Goal: Communication & Community: Answer question/provide support

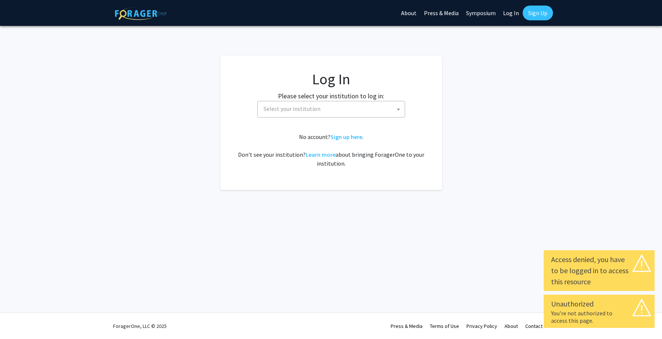
select select
click at [376, 112] on span "Select your institution" at bounding box center [333, 108] width 144 height 15
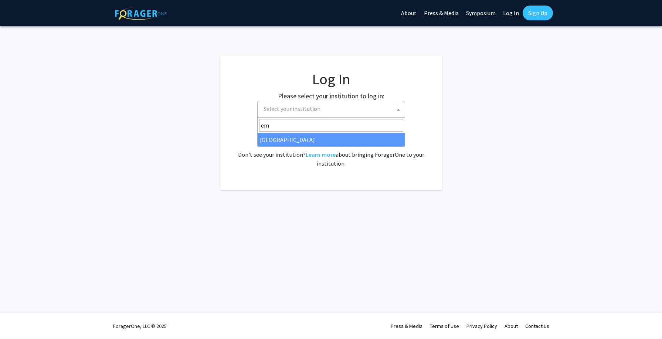
type input "em"
select select "12"
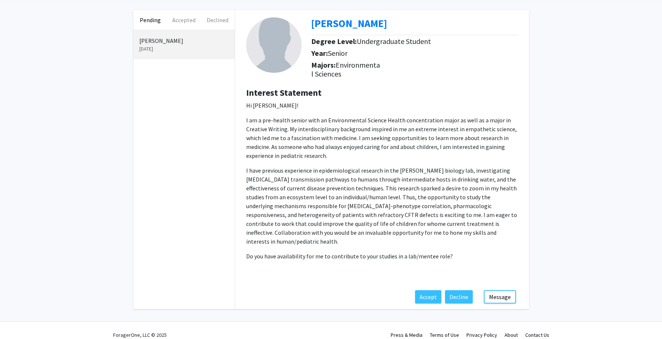
scroll to position [31, 0]
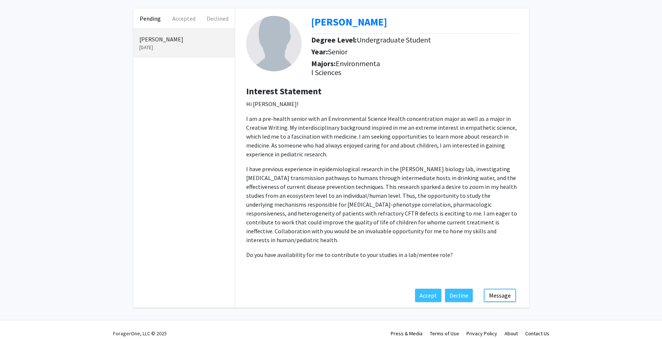
drag, startPoint x: 448, startPoint y: 255, endPoint x: 242, endPoint y: 128, distance: 242.0
click at [242, 128] on div "Interest Statement Hi [PERSON_NAME]! I am a pre-health senior with an Environme…" at bounding box center [382, 187] width 283 height 203
copy p "I am a pre-health senior with an Environmental Science Health concentration maj…"
click at [307, 156] on p "I am a pre-health senior with an Environmental Science Health concentration maj…" at bounding box center [382, 136] width 272 height 44
click at [500, 296] on button "Message" at bounding box center [500, 295] width 32 height 13
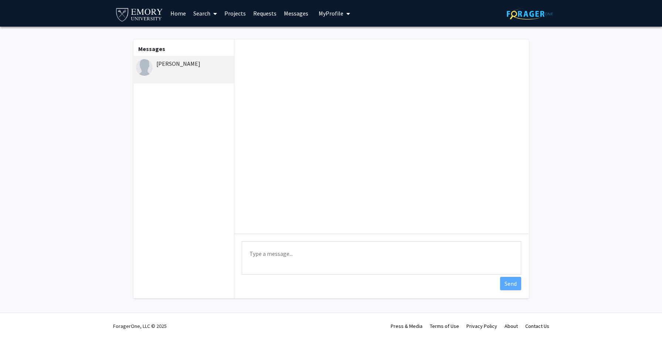
click at [319, 256] on textarea "Type a message" at bounding box center [381, 257] width 279 height 33
drag, startPoint x: 280, startPoint y: 263, endPoint x: 246, endPoint y: 263, distance: 34.0
click at [246, 263] on textarea "Hi [PERSON_NAME], Thank you" at bounding box center [381, 257] width 279 height 33
paste textarea "for reaching out. The fall is an extremely busy time for my lab, as we are prep…"
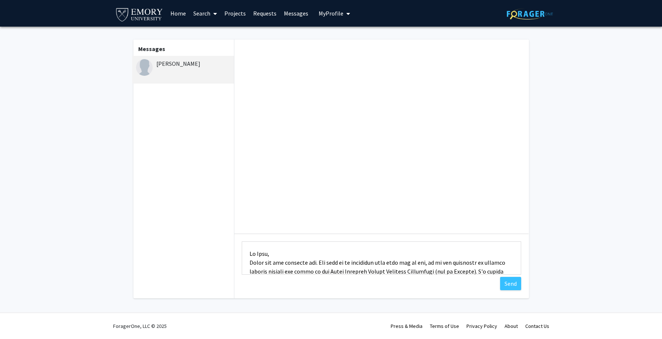
click at [293, 256] on textarea "Type a message" at bounding box center [381, 257] width 279 height 33
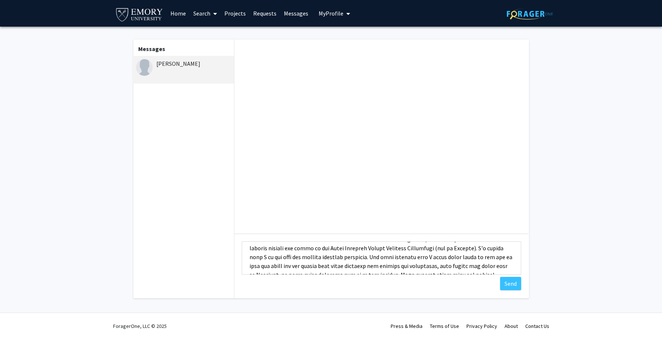
scroll to position [31, 0]
drag, startPoint x: 475, startPoint y: 250, endPoint x: 357, endPoint y: 260, distance: 119.1
click at [357, 260] on textarea "Type a message" at bounding box center [381, 257] width 279 height 33
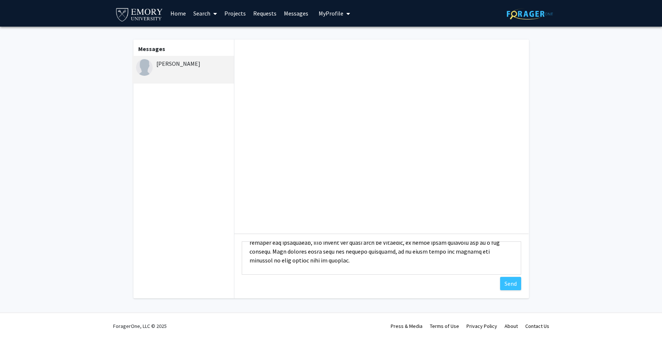
scroll to position [51, 0]
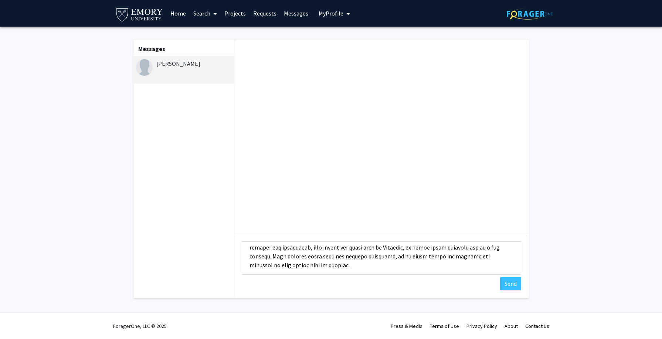
drag, startPoint x: 285, startPoint y: 257, endPoint x: 374, endPoint y: 255, distance: 89.1
click at [374, 255] on textarea "Type a message" at bounding box center [381, 257] width 279 height 33
drag, startPoint x: 285, startPoint y: 257, endPoint x: 328, endPoint y: 256, distance: 42.9
click at [328, 256] on textarea "Type a message" at bounding box center [381, 257] width 279 height 33
drag, startPoint x: 285, startPoint y: 257, endPoint x: 333, endPoint y: 256, distance: 48.5
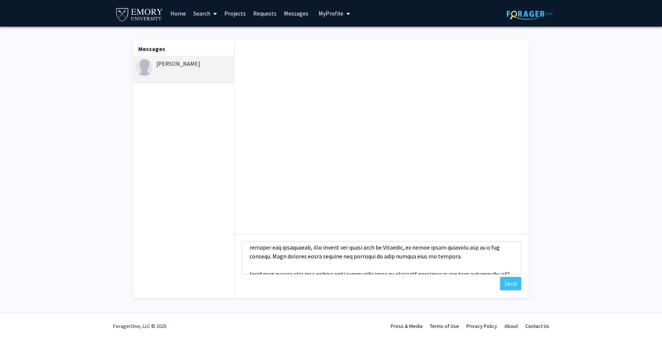
click at [333, 256] on textarea "Type a message" at bounding box center [381, 257] width 279 height 33
click at [416, 256] on textarea "Type a message" at bounding box center [381, 257] width 279 height 33
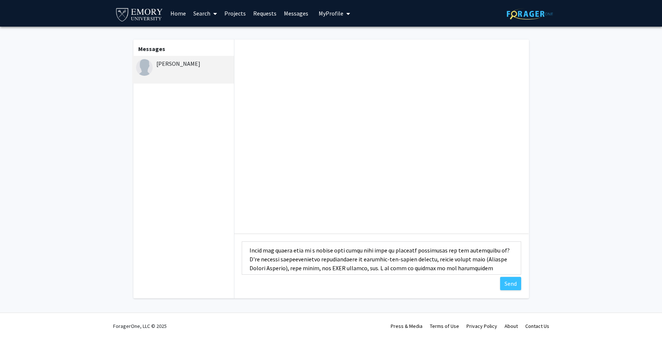
scroll to position [75, 0]
click at [293, 250] on textarea "Type a message" at bounding box center [381, 257] width 279 height 33
click at [466, 258] on textarea "Type a message" at bounding box center [381, 257] width 279 height 33
click at [357, 251] on textarea "Type a message" at bounding box center [381, 257] width 279 height 33
click at [421, 251] on textarea "Type a message" at bounding box center [381, 257] width 279 height 33
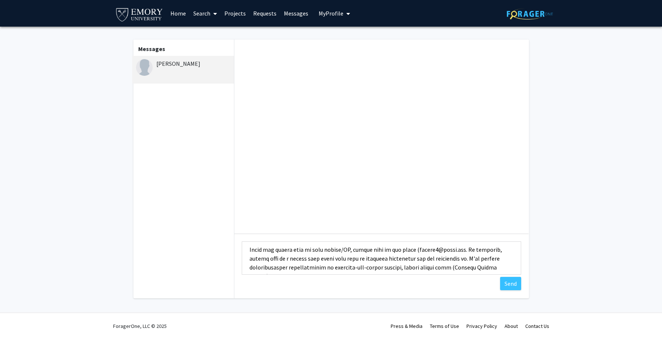
click at [465, 250] on textarea "Type a message" at bounding box center [381, 257] width 279 height 33
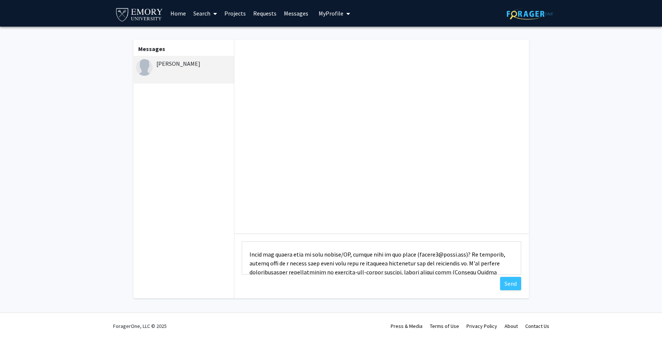
drag, startPoint x: 400, startPoint y: 255, endPoint x: 371, endPoint y: 255, distance: 29.2
click at [371, 255] on textarea "Type a message" at bounding box center [381, 257] width 279 height 33
click at [305, 254] on textarea "Type a message" at bounding box center [381, 257] width 279 height 33
drag, startPoint x: 400, startPoint y: 255, endPoint x: 359, endPoint y: 255, distance: 40.3
click at [359, 255] on textarea "Type a message" at bounding box center [381, 257] width 279 height 33
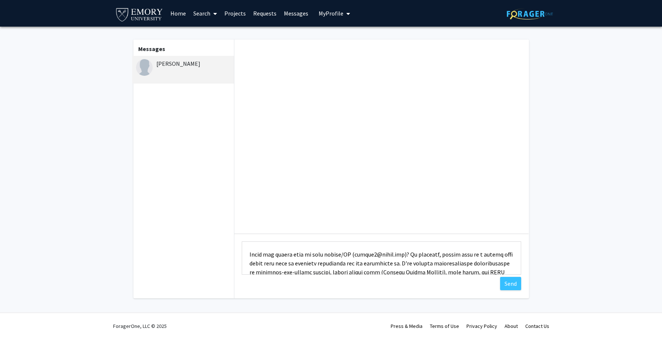
click at [414, 260] on textarea "Type a message" at bounding box center [381, 257] width 279 height 33
click at [357, 255] on textarea "Type a message" at bounding box center [381, 257] width 279 height 33
click at [250, 250] on textarea "Type a message" at bounding box center [381, 257] width 279 height 33
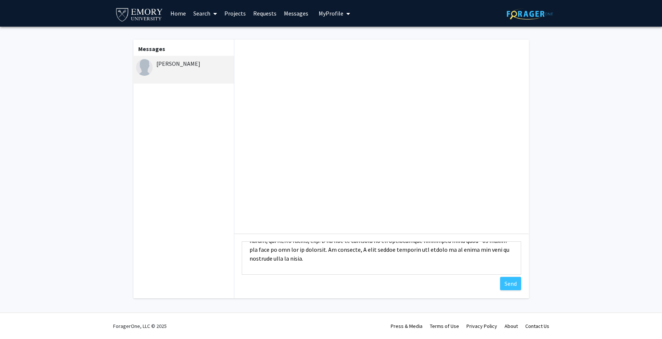
scroll to position [115, 0]
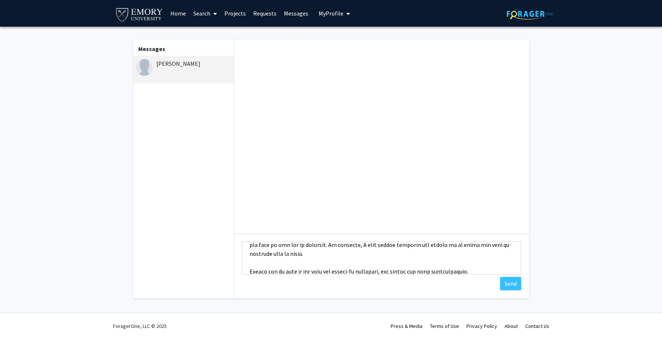
click at [488, 268] on textarea "Type a message" at bounding box center [381, 257] width 279 height 33
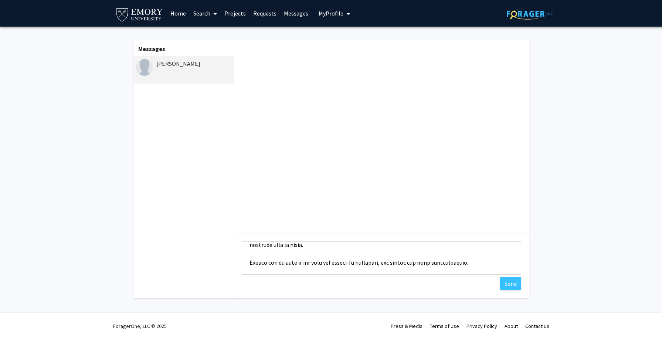
paste textarea "Warmest regards, [PERSON_NAME], PhD, MS, CPTS (she/her/hers) Assistant Professo…"
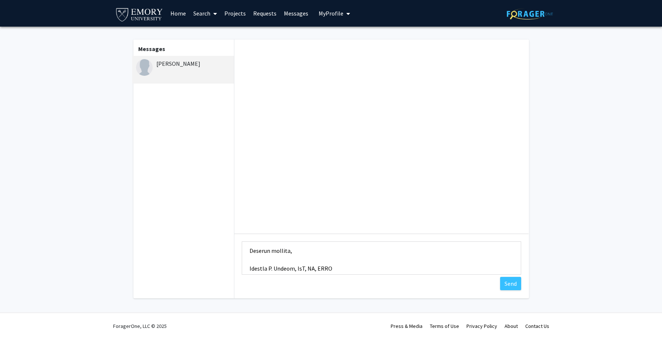
scroll to position [155, 0]
click at [350, 248] on textarea "Type a message" at bounding box center [381, 257] width 279 height 33
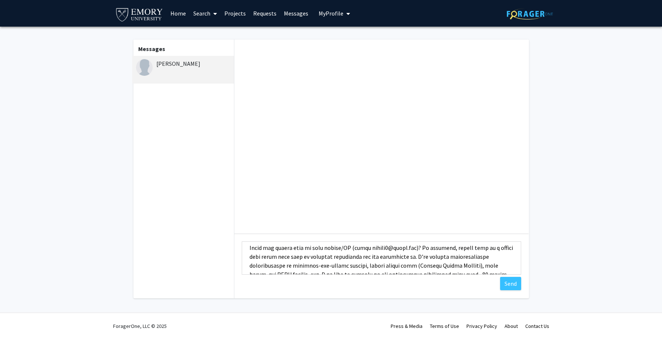
scroll to position [76, 0]
click at [250, 249] on textarea "Type a message" at bounding box center [381, 257] width 279 height 33
click at [279, 250] on textarea "Type a message" at bounding box center [381, 257] width 279 height 33
click at [254, 249] on textarea "Type a message" at bounding box center [381, 257] width 279 height 33
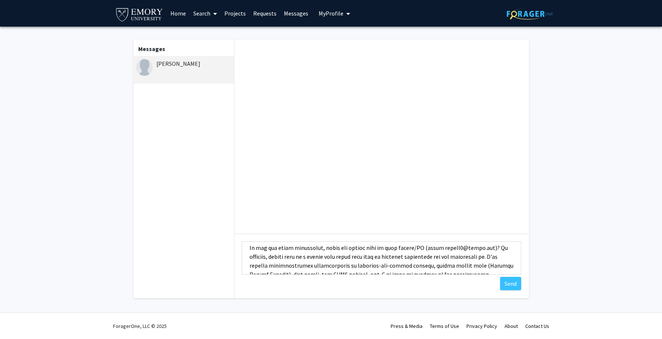
click at [415, 247] on textarea "Type a message" at bounding box center [381, 257] width 279 height 33
click at [403, 259] on textarea "Type a message" at bounding box center [381, 257] width 279 height 33
drag, startPoint x: 488, startPoint y: 249, endPoint x: 488, endPoint y: 257, distance: 8.5
click at [488, 257] on textarea "Type a message" at bounding box center [381, 257] width 279 height 33
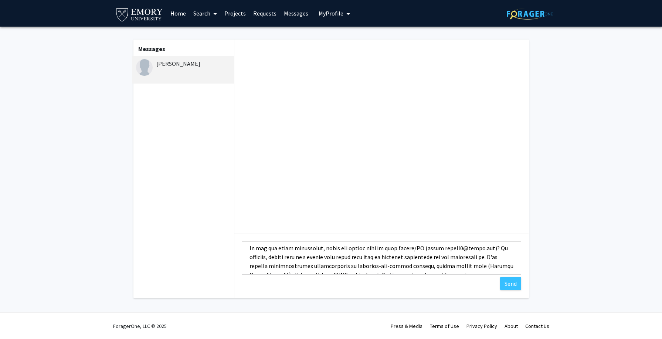
click at [455, 264] on textarea "Type a message" at bounding box center [381, 257] width 279 height 33
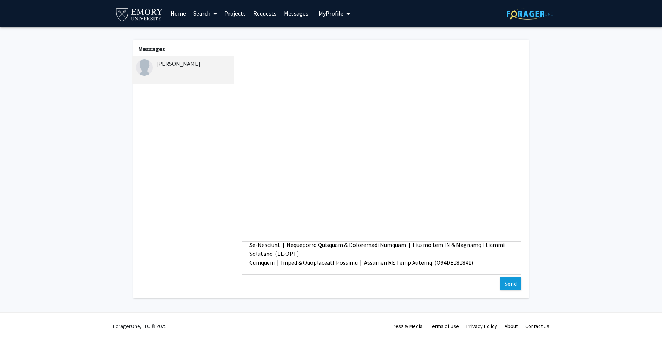
type textarea "Hi [PERSON_NAME], Thank you for reaching out. The fall is an extremely busy tim…"
click at [509, 285] on button "Send" at bounding box center [510, 283] width 21 height 13
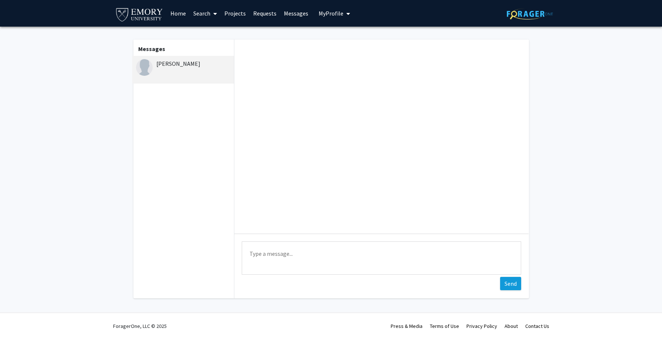
scroll to position [87, 0]
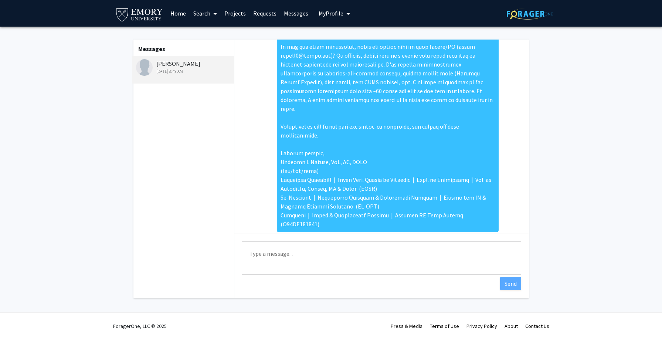
click at [507, 181] on div "[DATE] 8:49 AM" at bounding box center [381, 102] width 282 height 287
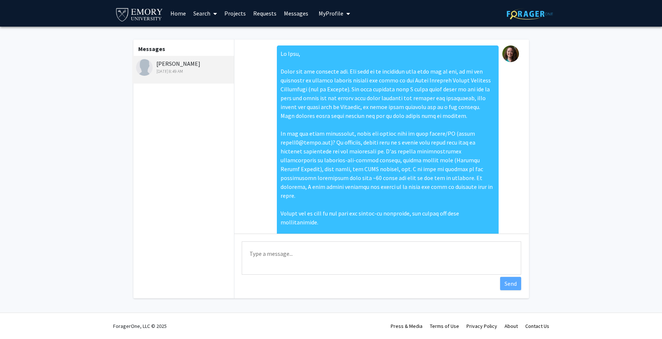
click at [562, 118] on fg-messaging "Messages [PERSON_NAME] [DATE] 8:49 AM [DATE] 8:49 AM Type a message Send" at bounding box center [331, 171] width 662 height 288
click at [182, 69] on div "[DATE] 8:49 AM" at bounding box center [184, 71] width 96 height 7
click at [295, 13] on link "Messages" at bounding box center [296, 13] width 32 height 26
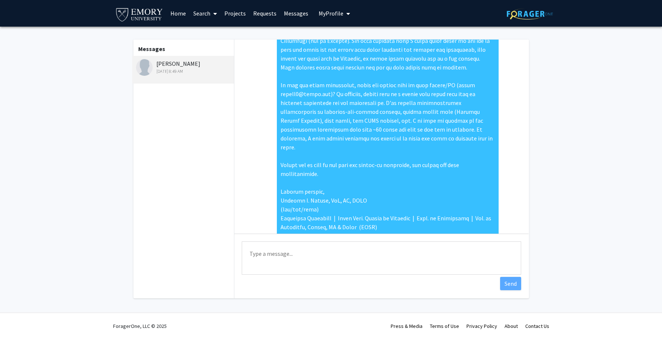
scroll to position [87, 0]
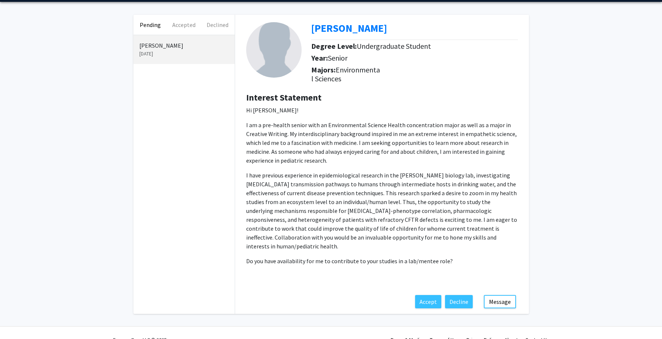
scroll to position [26, 0]
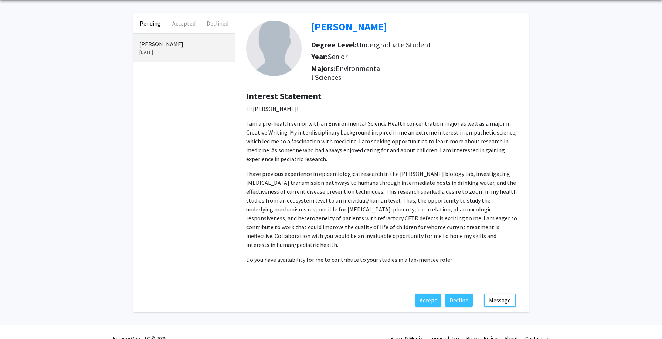
click at [178, 51] on p "[DATE]" at bounding box center [183, 52] width 89 height 8
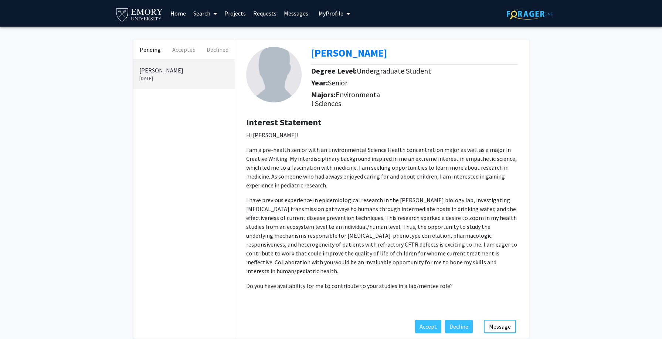
click at [295, 13] on link "Messages" at bounding box center [296, 13] width 32 height 26
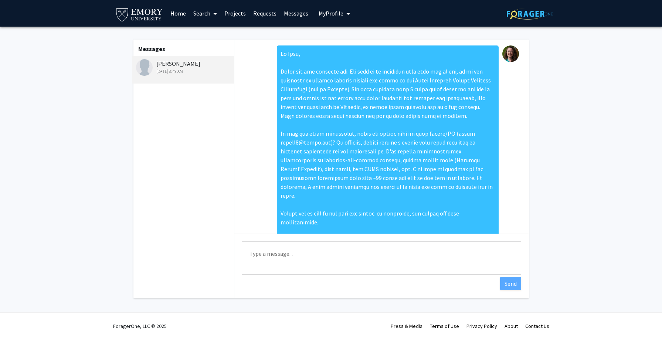
click at [259, 14] on link "Requests" at bounding box center [265, 13] width 31 height 26
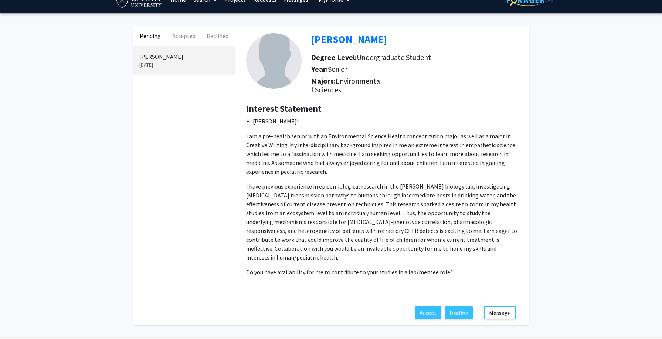
scroll to position [18, 0]
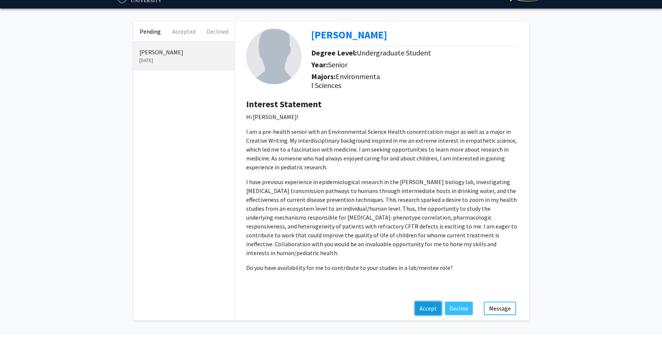
click at [430, 311] on button "Accept" at bounding box center [428, 308] width 26 height 13
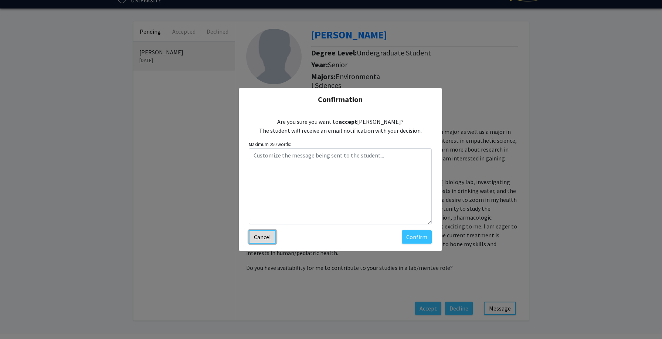
click at [263, 239] on button "Cancel" at bounding box center [262, 236] width 27 height 13
